Goal: Information Seeking & Learning: Compare options

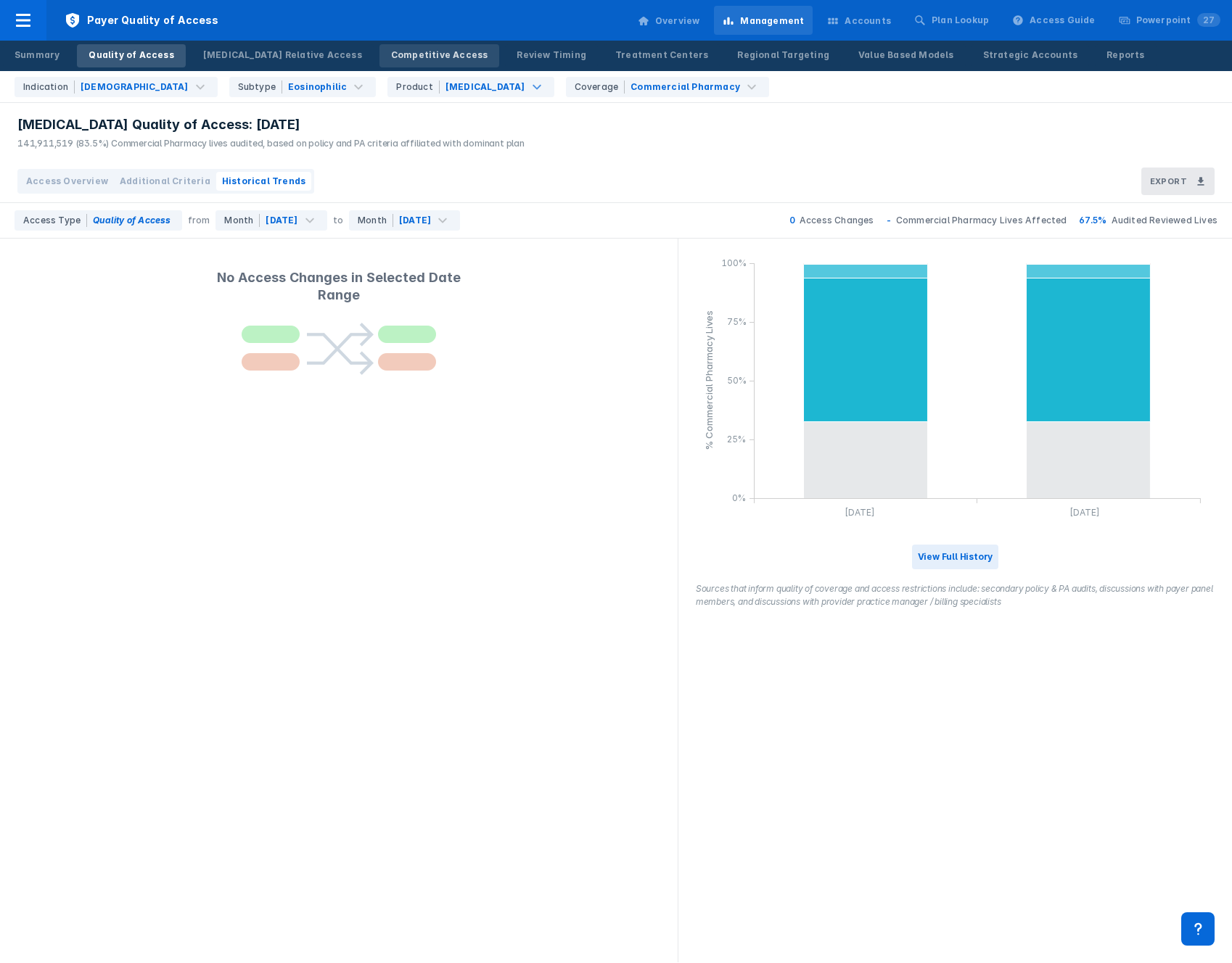
click at [380, 47] on link "Competitive Access" at bounding box center [440, 56] width 120 height 23
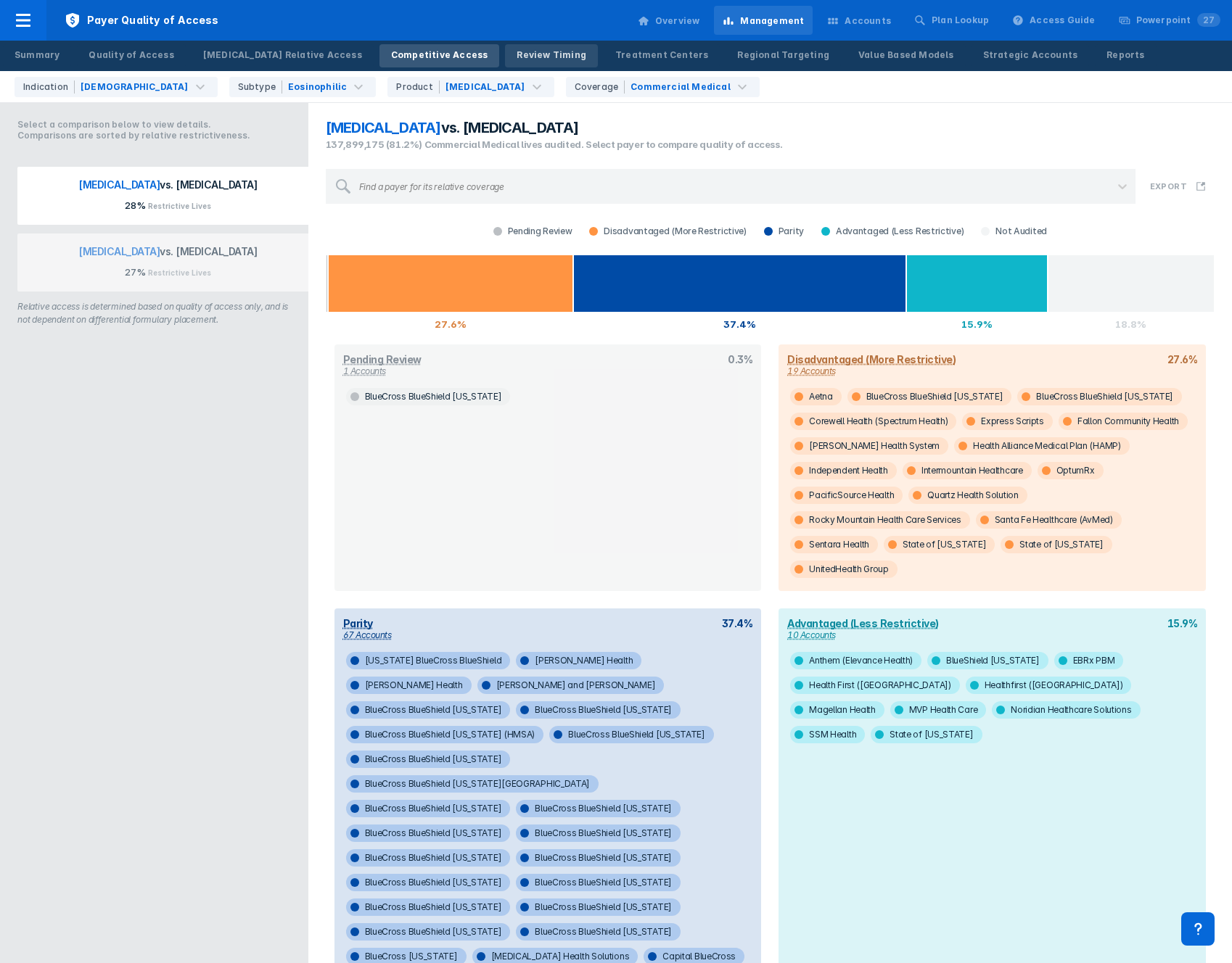
click at [517, 53] on div "Review Timing" at bounding box center [551, 55] width 70 height 13
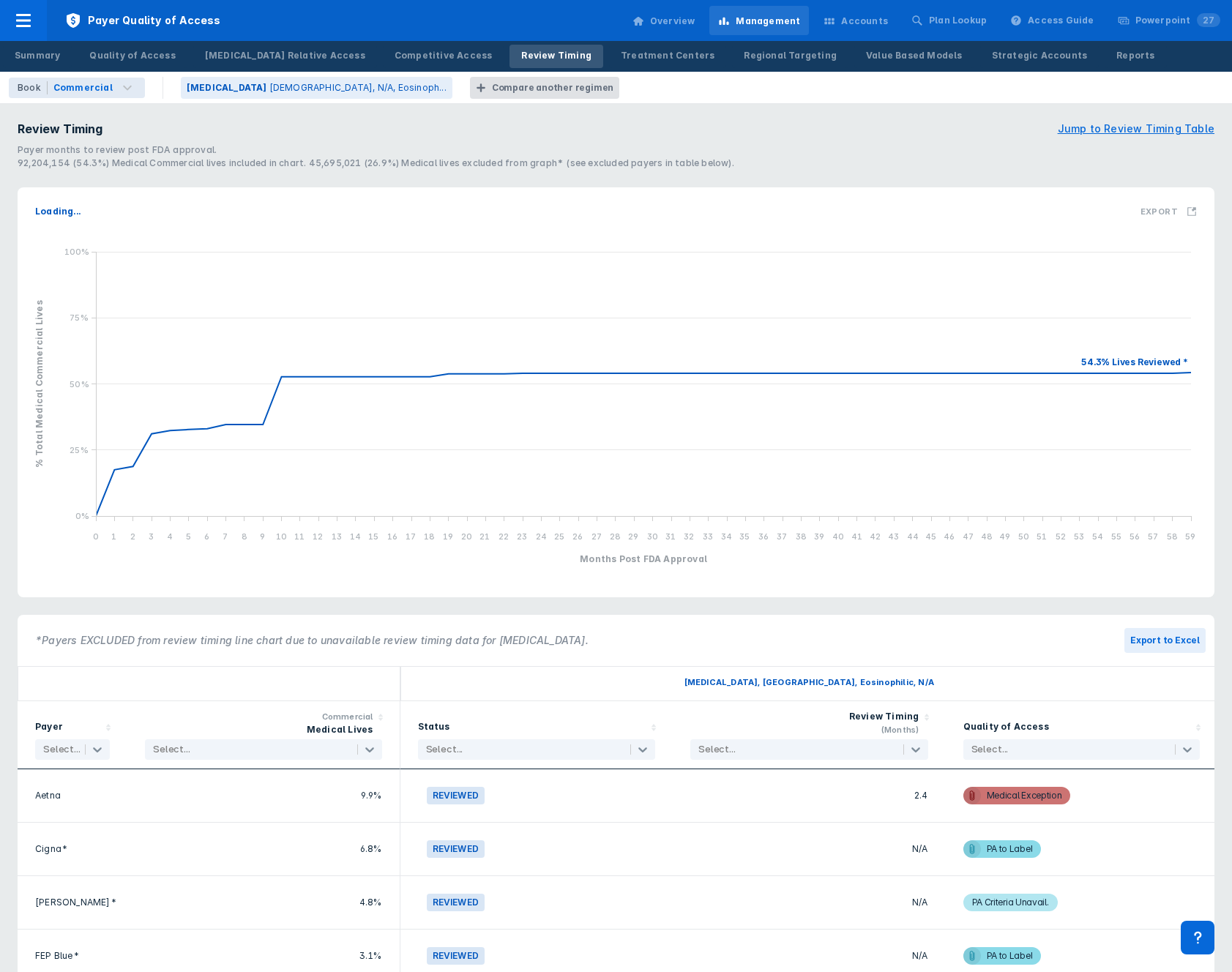
click at [492, 88] on div "Compare another regimen" at bounding box center [552, 87] width 121 height 13
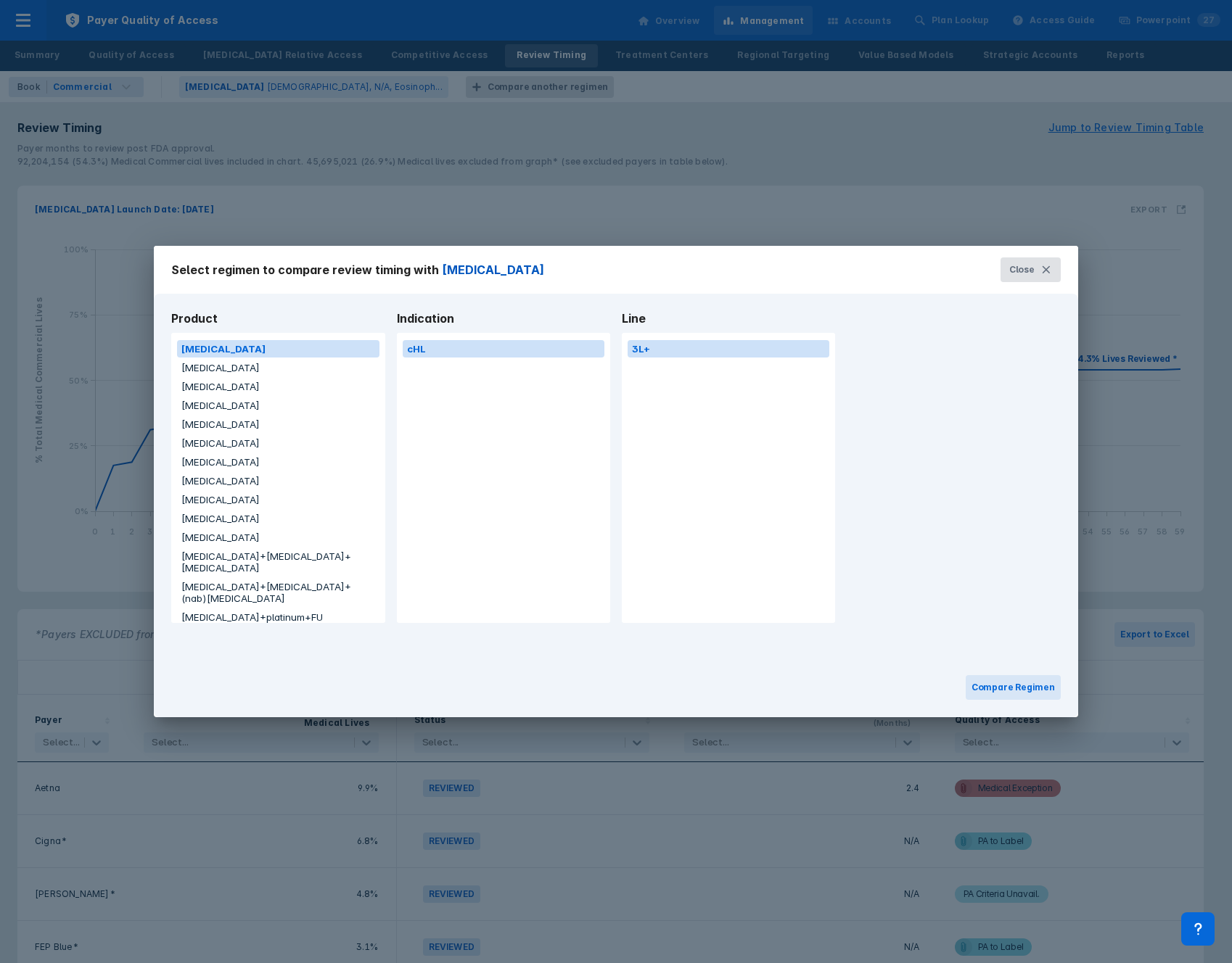
click at [1043, 268] on icon at bounding box center [1045, 269] width 11 height 11
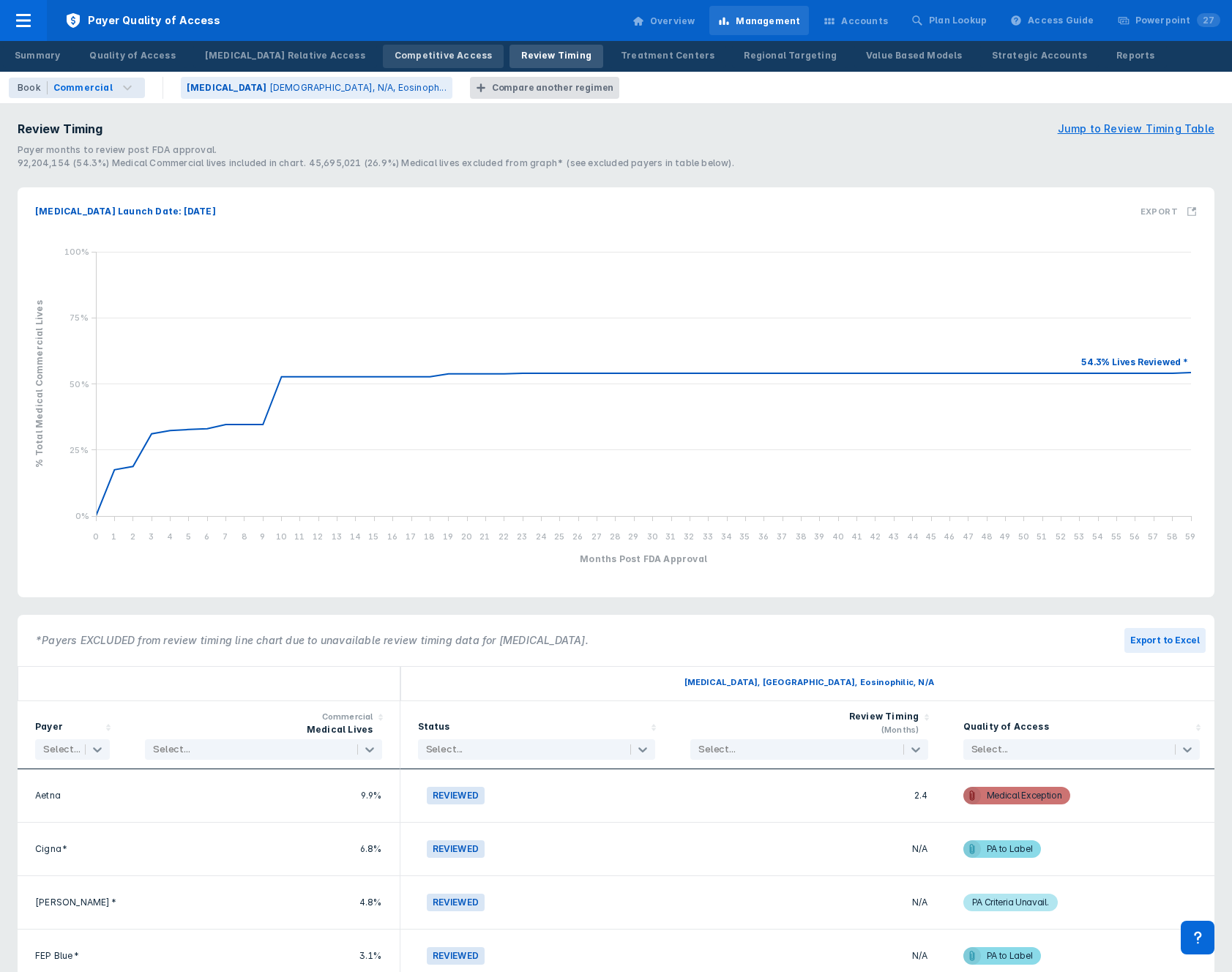
click at [394, 55] on div "Competitive Access" at bounding box center [443, 55] width 98 height 13
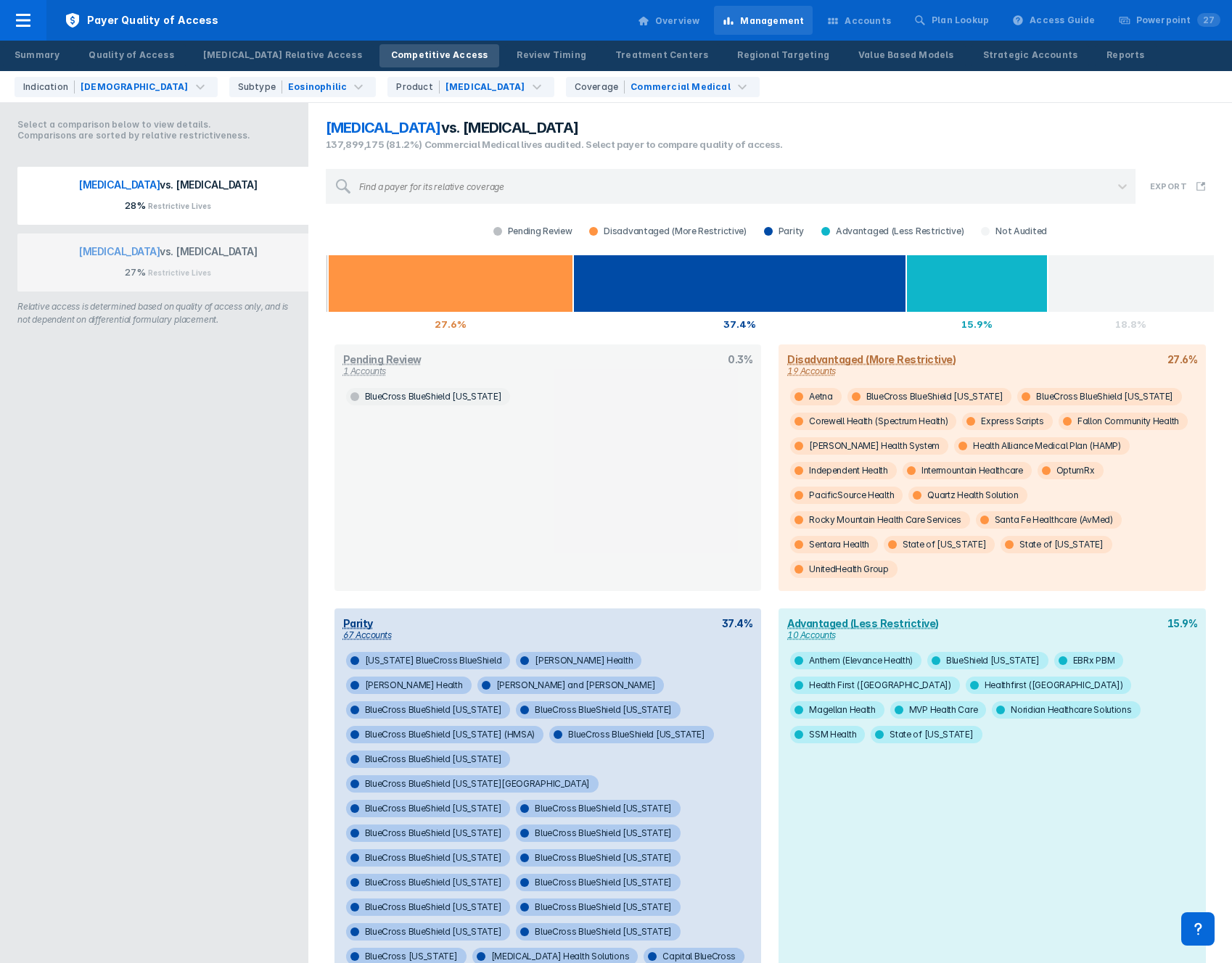
click at [355, 134] on span "[MEDICAL_DATA]" at bounding box center [383, 127] width 115 height 17
click at [341, 130] on span "[MEDICAL_DATA]" at bounding box center [383, 127] width 115 height 17
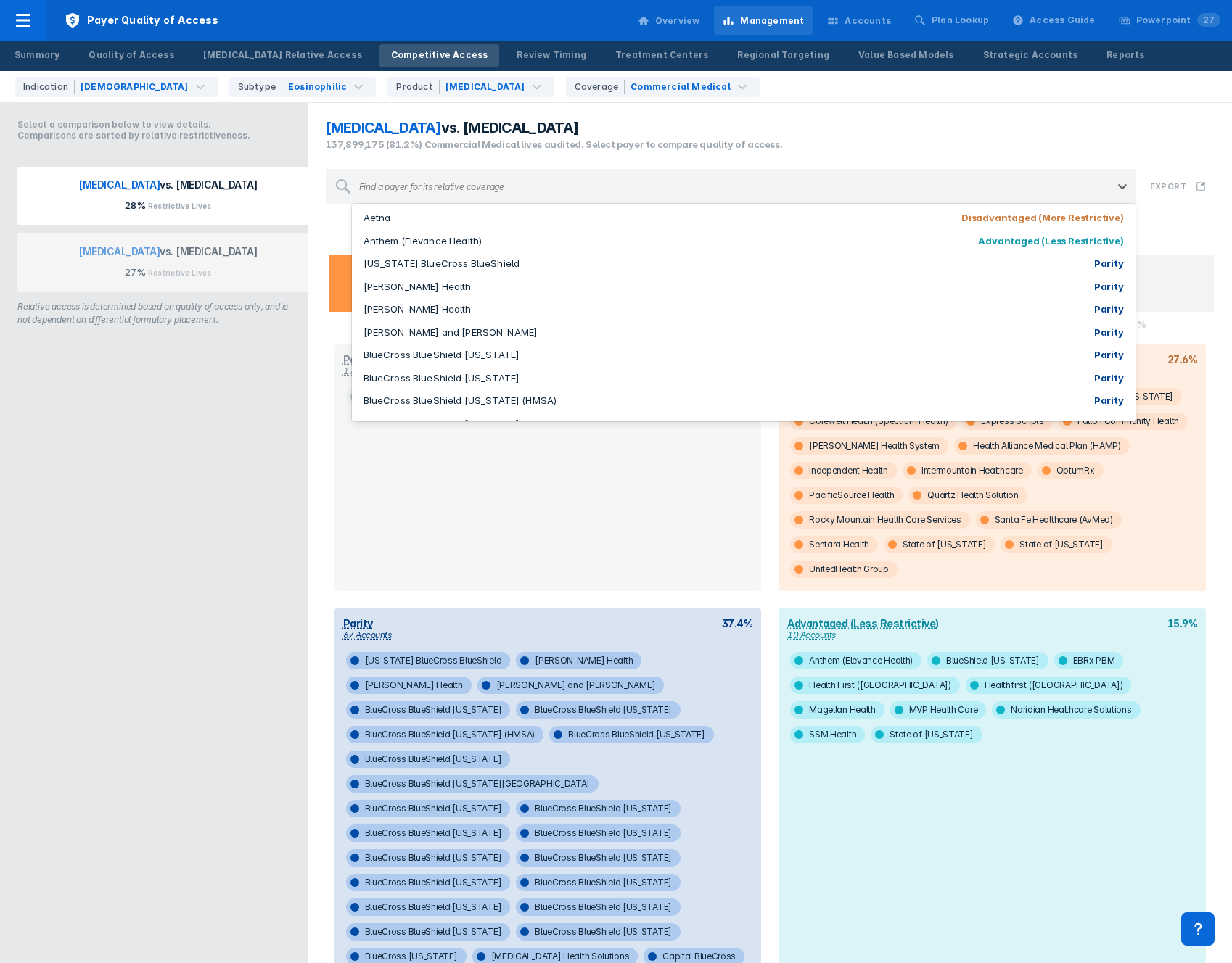
click at [360, 174] on div "Find a payer for its relative coverage" at bounding box center [730, 186] width 757 height 35
click at [369, 156] on div "[MEDICAL_DATA] vs. [MEDICAL_DATA] 137,899,175 (81.2%) Commercial Medical lives …" at bounding box center [771, 135] width 907 height 50
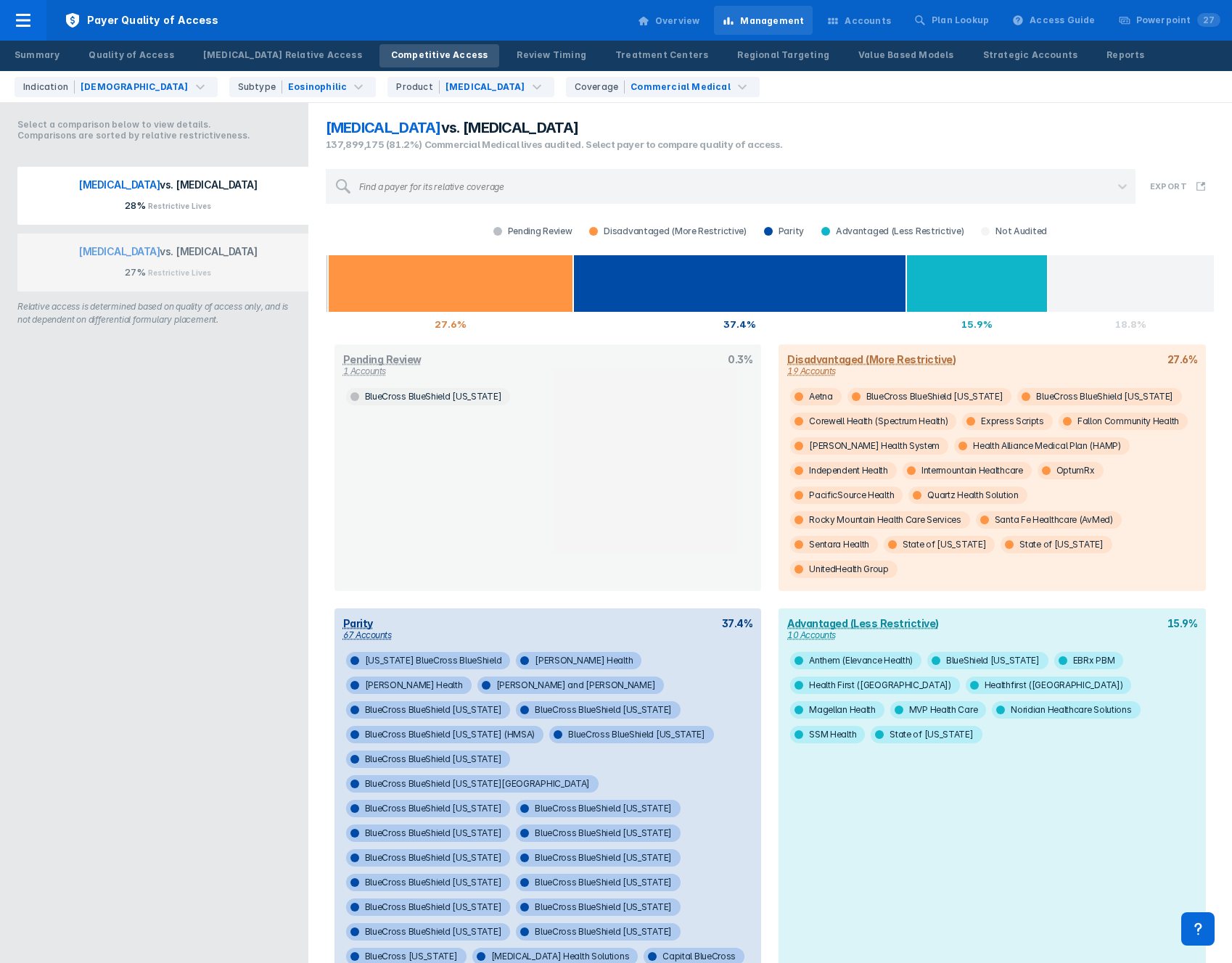
scroll to position [3, 0]
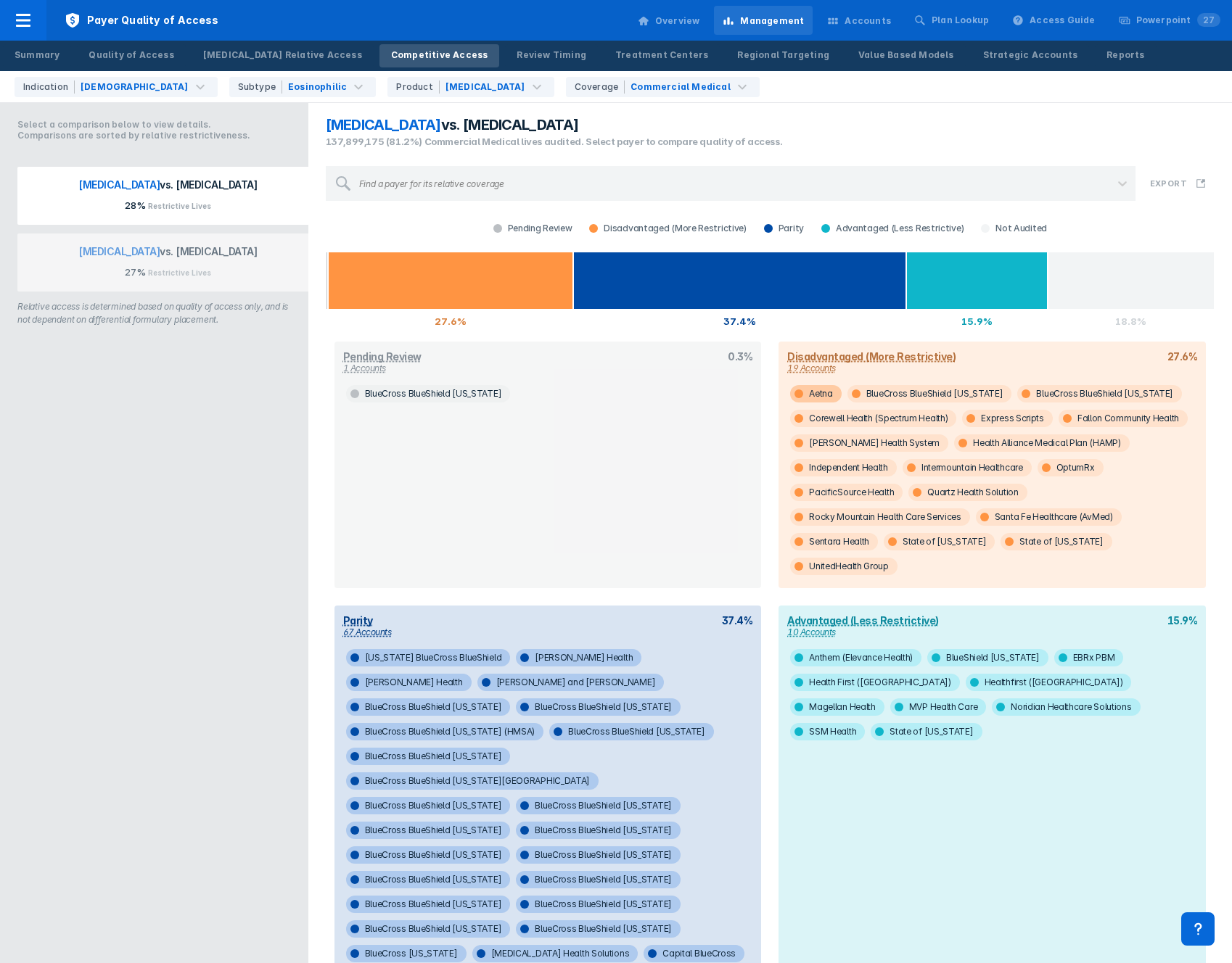
click at [810, 397] on span "Aetna" at bounding box center [816, 393] width 51 height 17
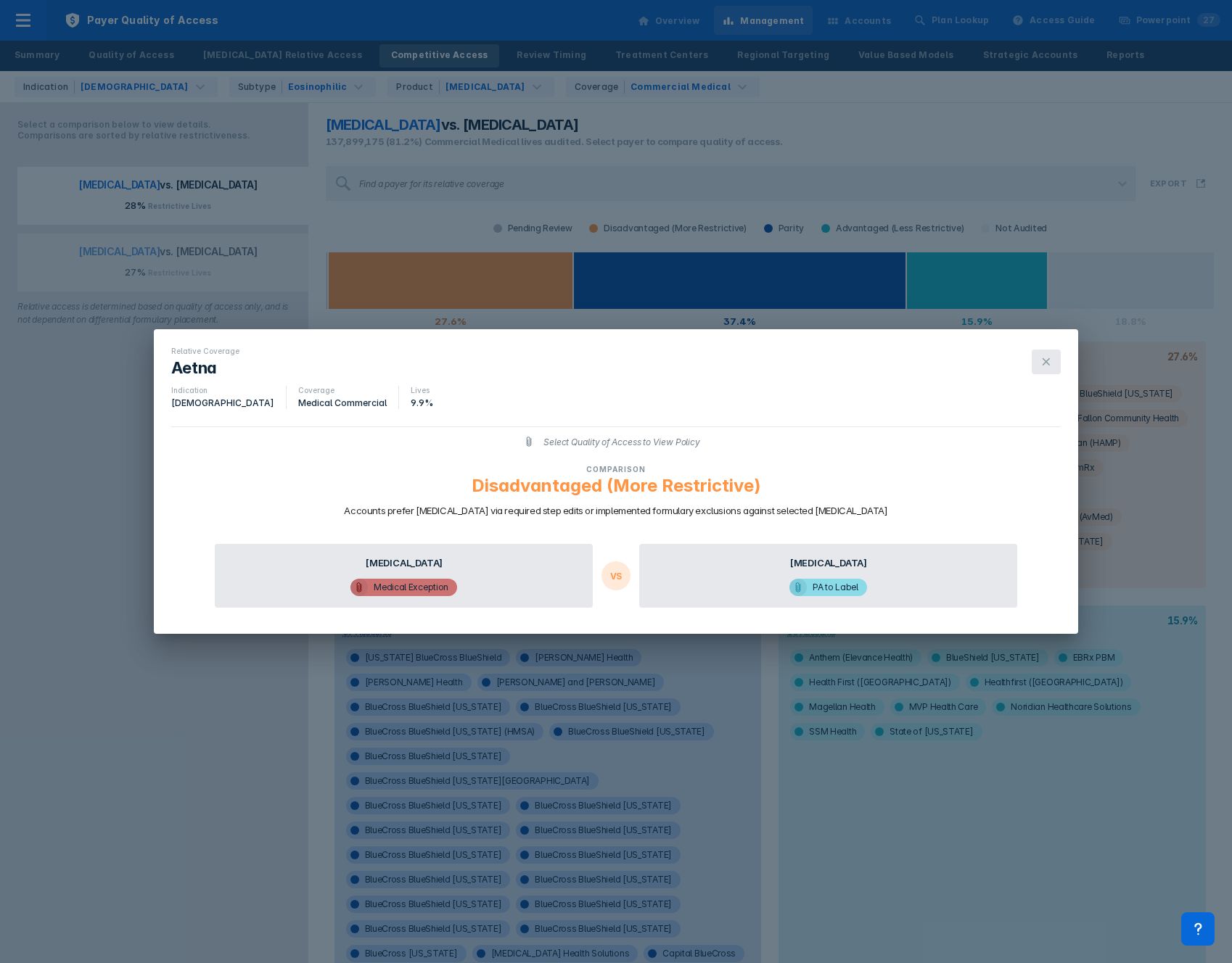
click at [1045, 359] on icon at bounding box center [1045, 362] width 11 height 11
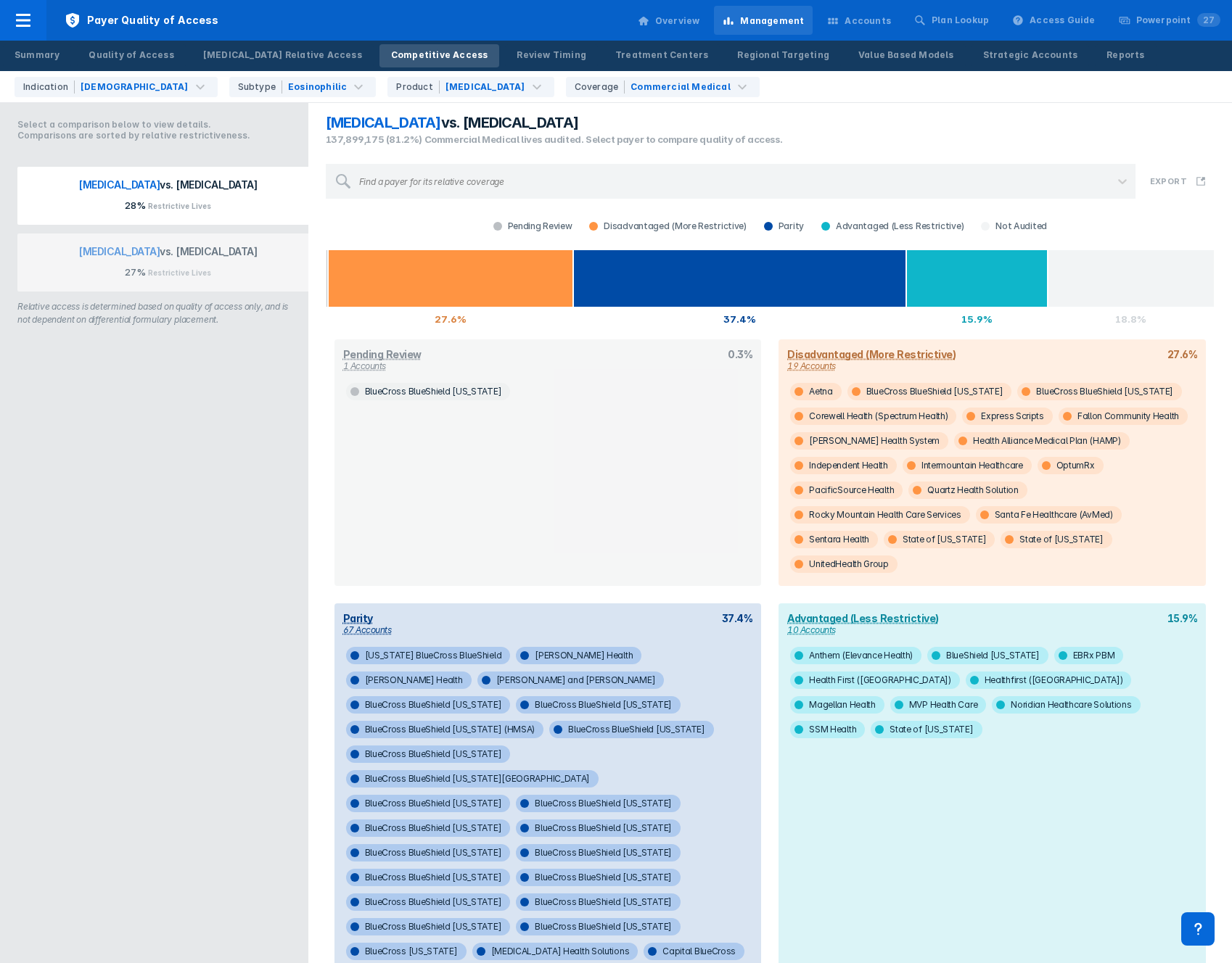
scroll to position [6, 0]
